Goal: Entertainment & Leisure: Consume media (video, audio)

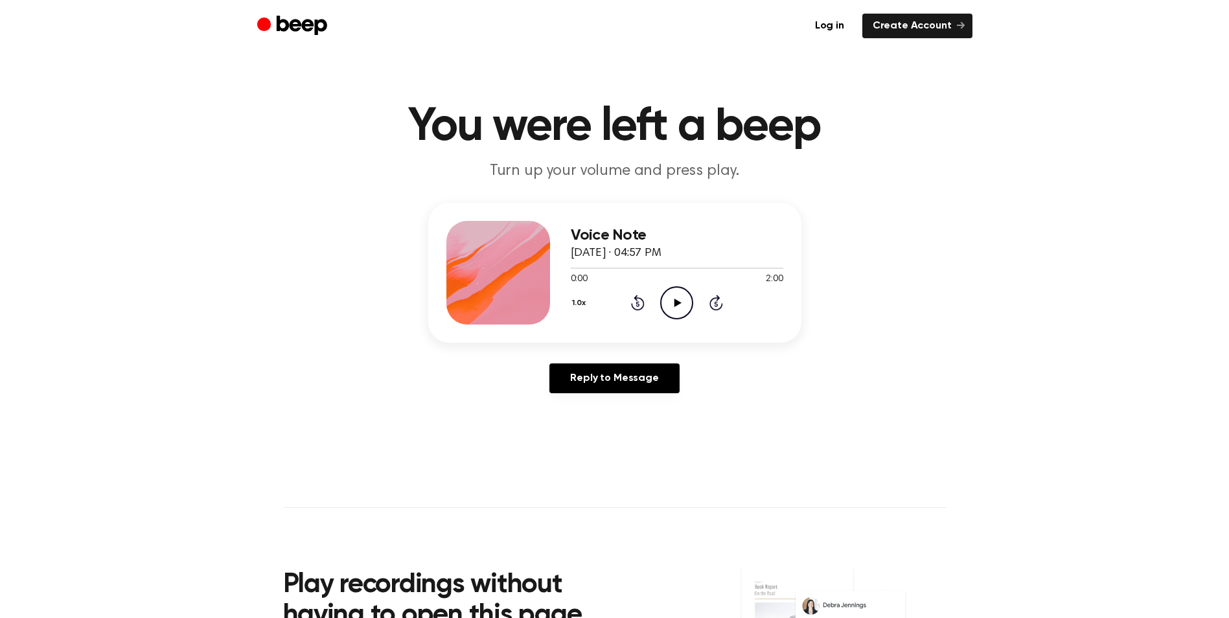
click at [677, 301] on icon at bounding box center [677, 303] width 7 height 8
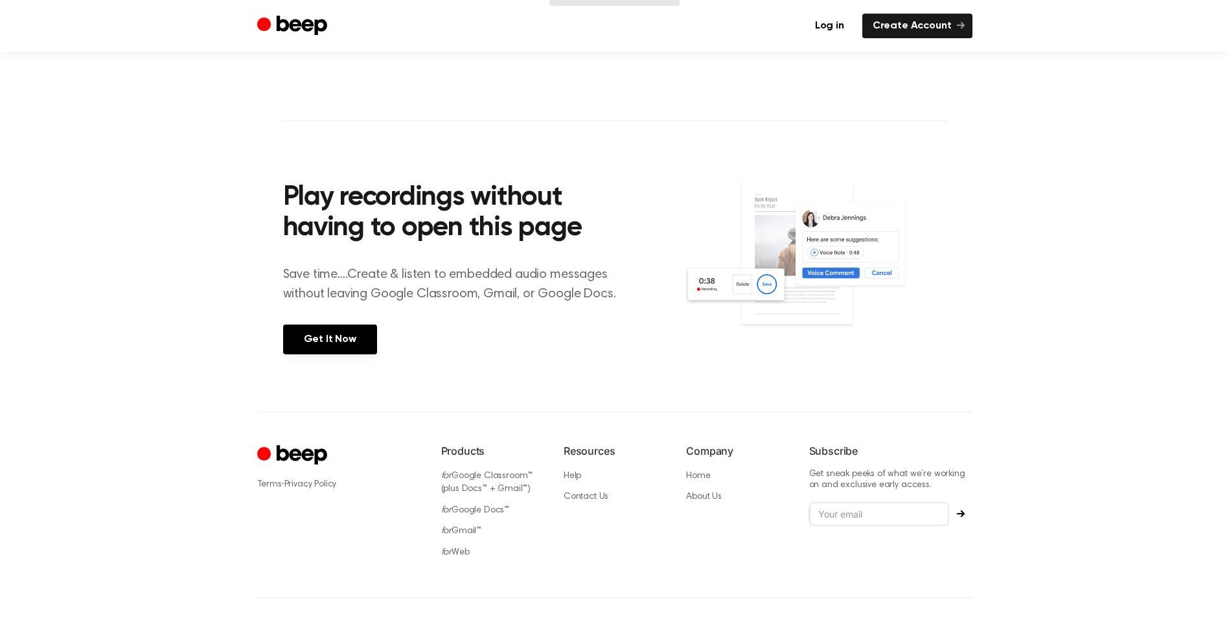
scroll to position [423, 0]
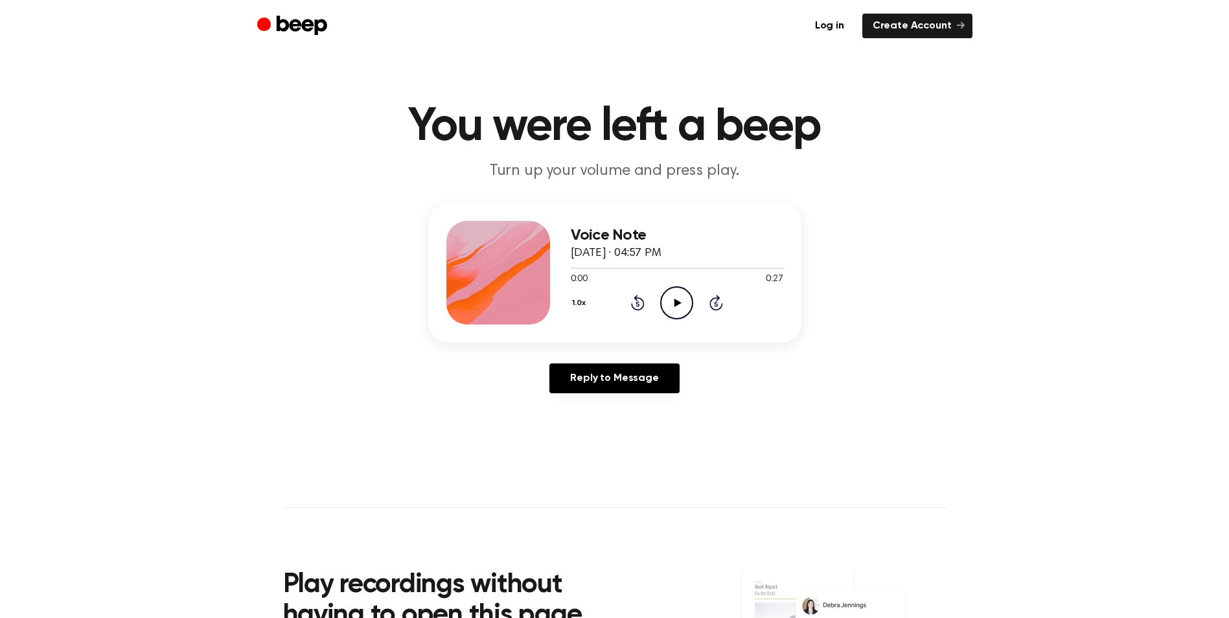
click at [677, 299] on icon "Play Audio" at bounding box center [676, 302] width 33 height 33
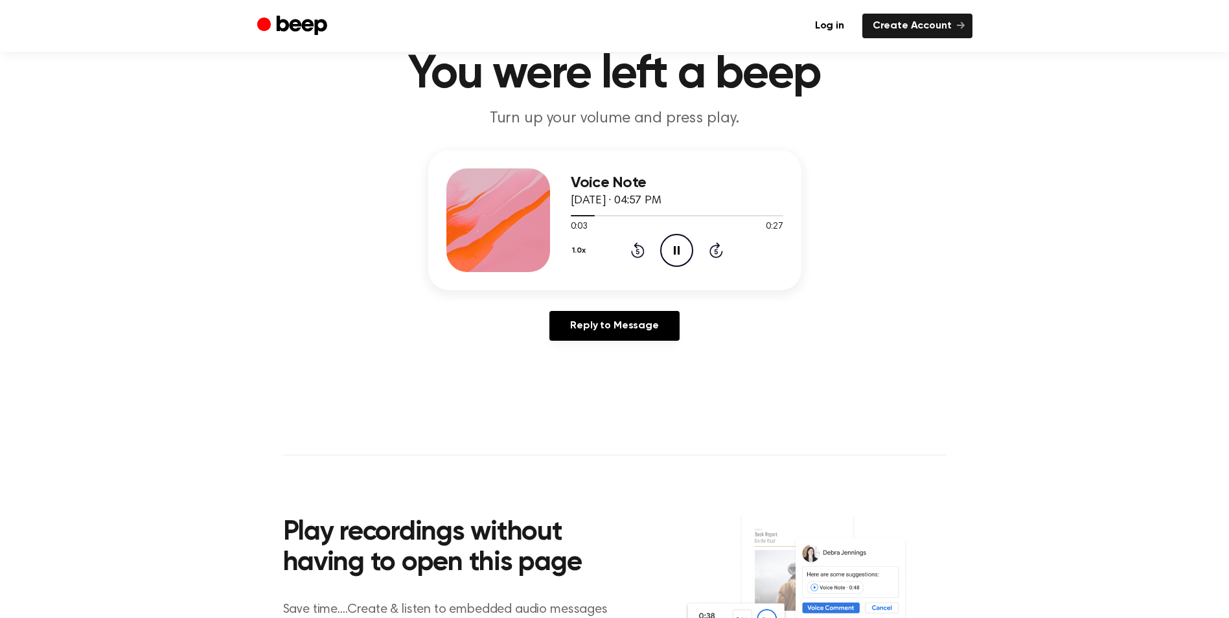
scroll to position [54, 0]
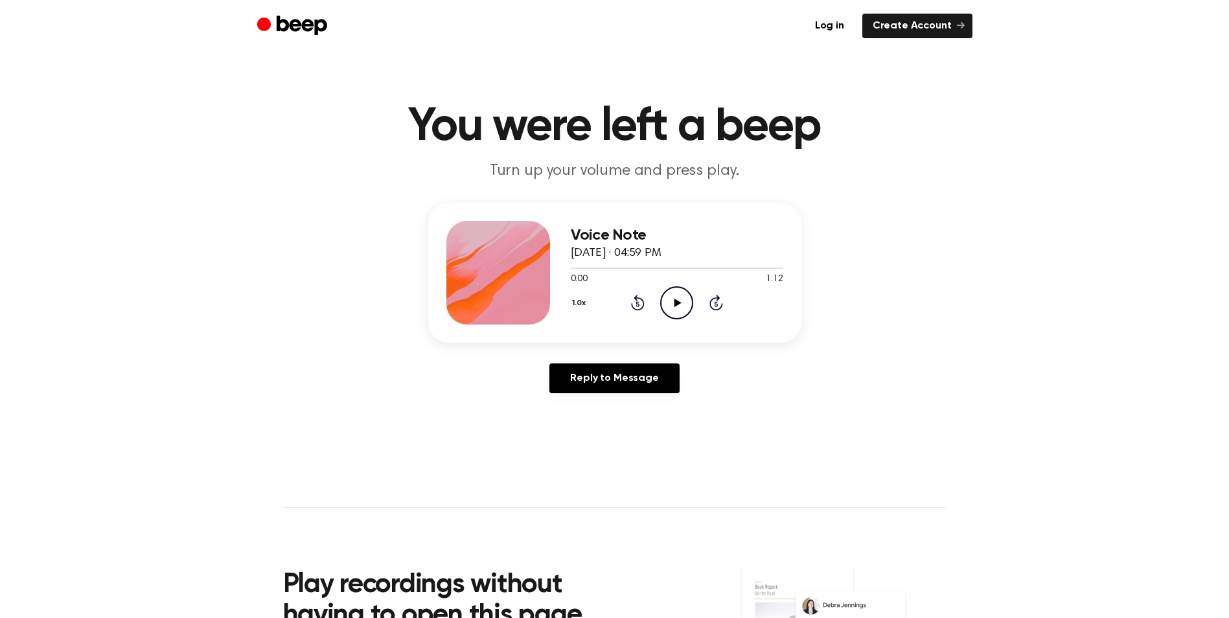
click at [660, 301] on icon "Play Audio" at bounding box center [676, 302] width 33 height 33
click at [668, 299] on icon "Play Audio" at bounding box center [676, 302] width 33 height 33
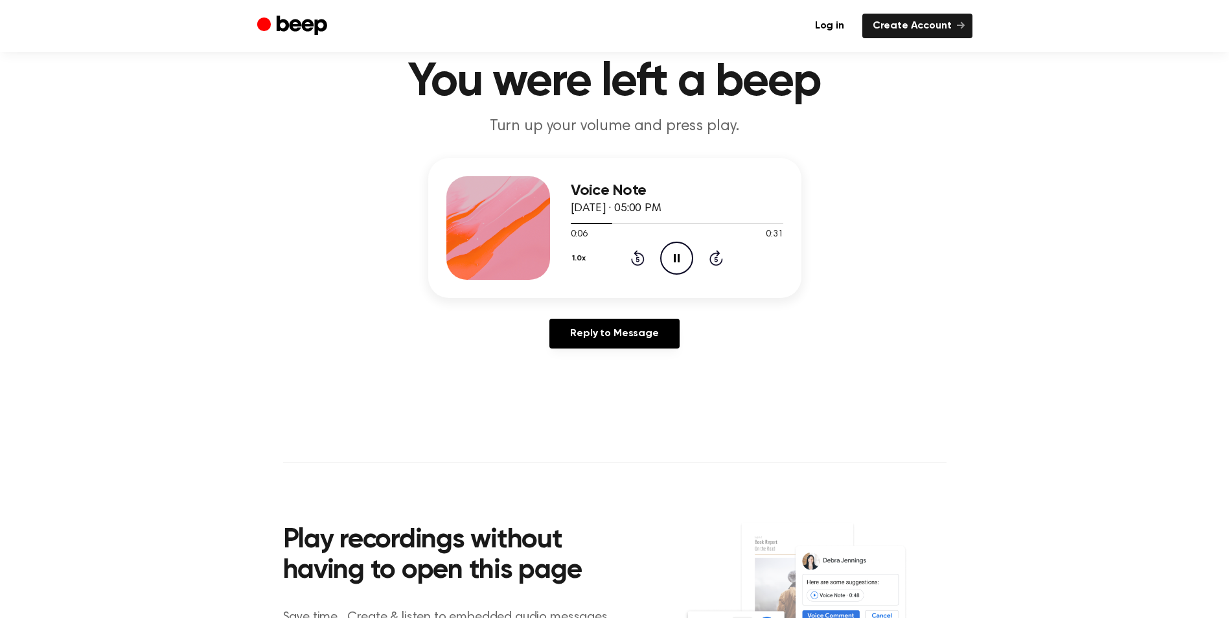
scroll to position [42, 0]
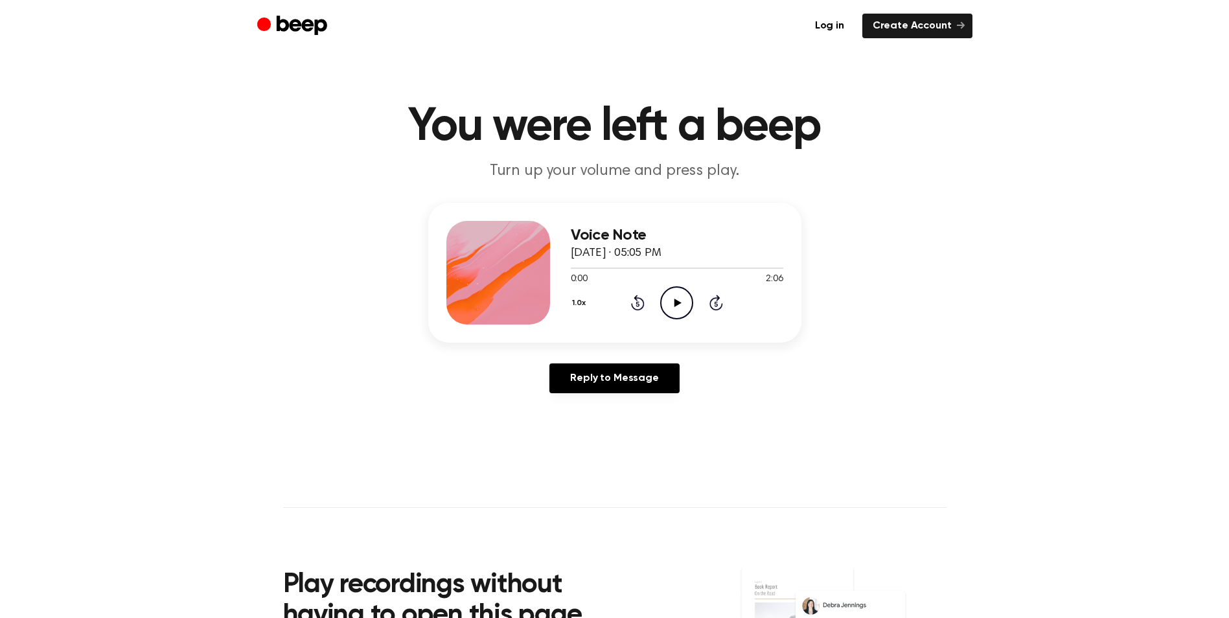
click at [675, 302] on icon at bounding box center [677, 303] width 7 height 8
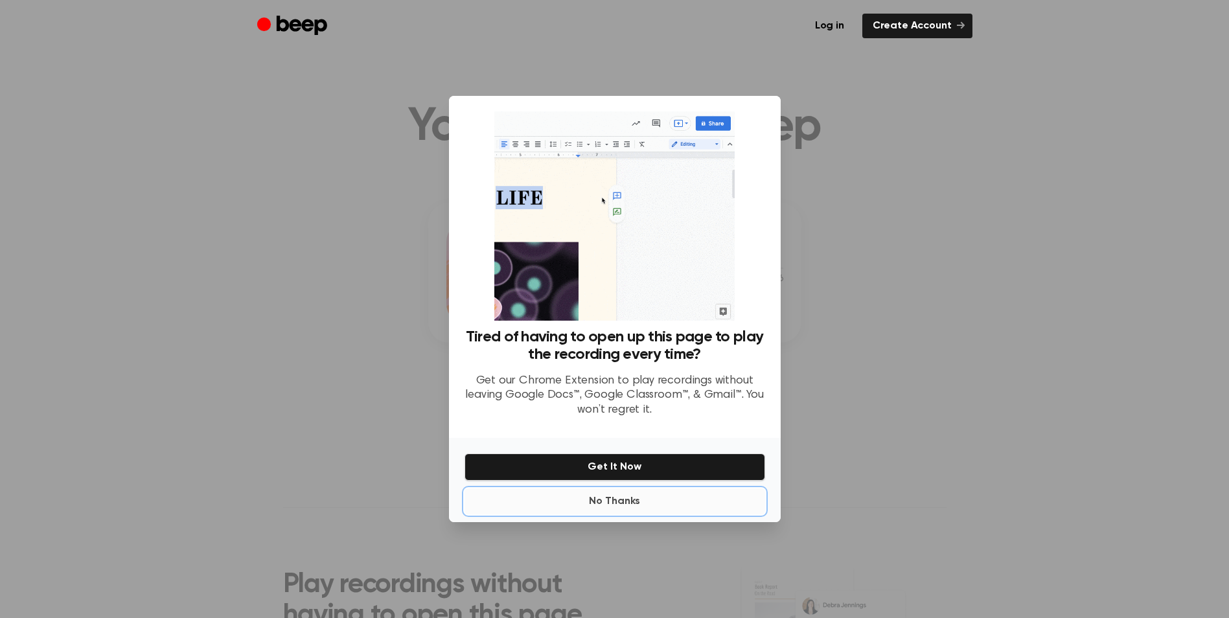
click at [613, 508] on button "No Thanks" at bounding box center [614, 501] width 301 height 26
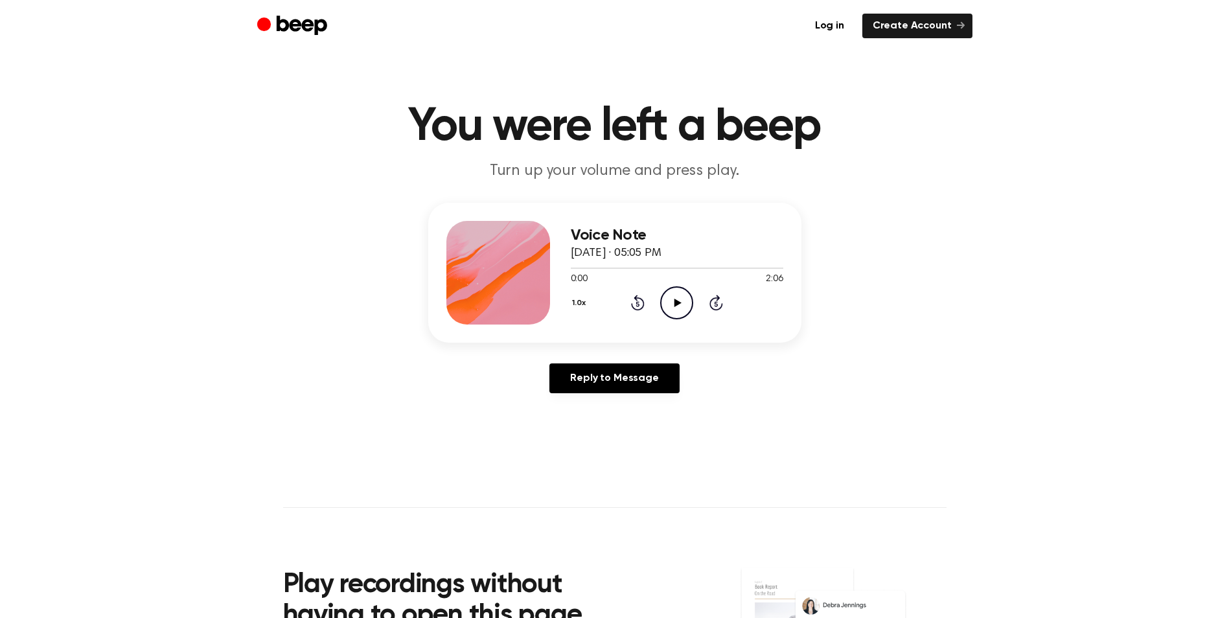
click at [675, 297] on icon "Play Audio" at bounding box center [676, 302] width 33 height 33
click at [672, 302] on icon "Play Audio" at bounding box center [676, 302] width 33 height 33
click at [681, 305] on icon "Play Audio" at bounding box center [676, 302] width 33 height 33
click at [680, 300] on icon "Play Audio" at bounding box center [676, 302] width 33 height 33
